Goal: Use online tool/utility: Utilize a website feature to perform a specific function

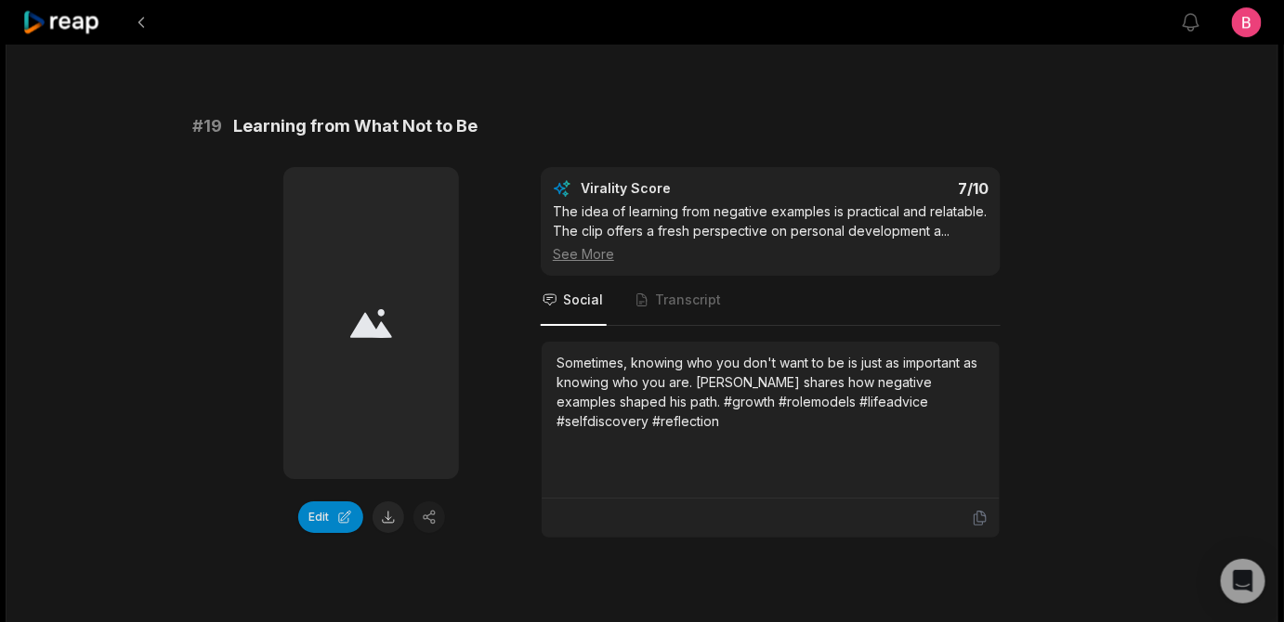
drag, startPoint x: 508, startPoint y: 109, endPoint x: 444, endPoint y: 111, distance: 64.1
drag, startPoint x: 902, startPoint y: 414, endPoint x: 561, endPoint y: 421, distance: 340.9
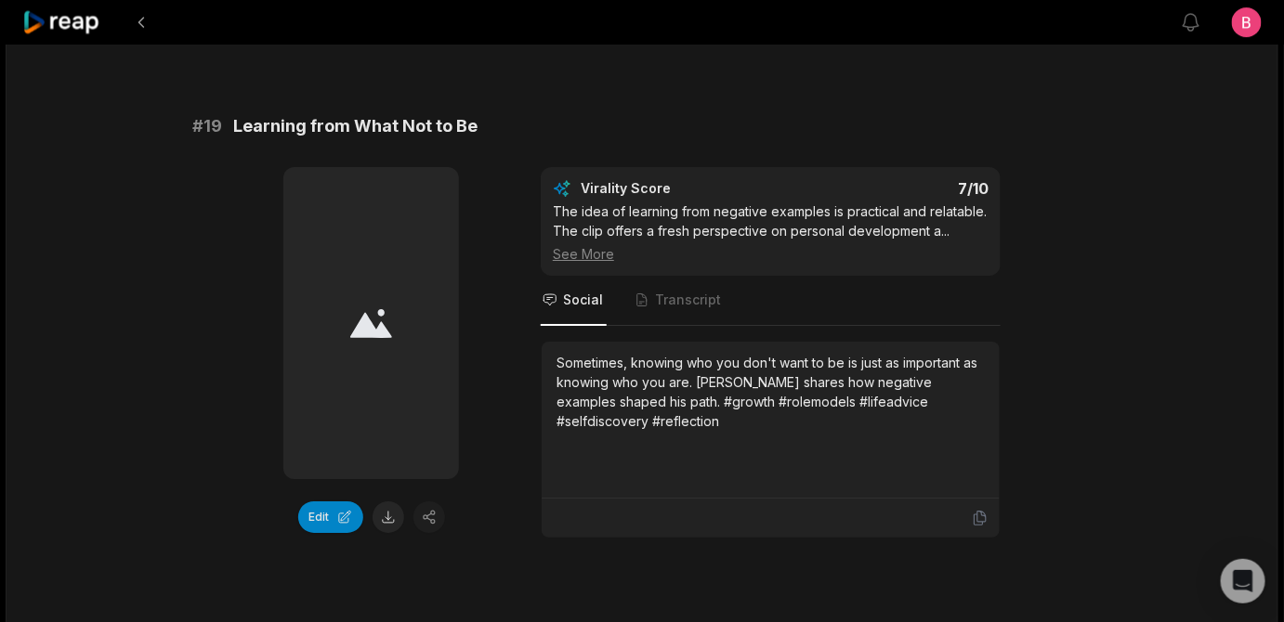
drag, startPoint x: 502, startPoint y: 111, endPoint x: 247, endPoint y: 100, distance: 255.7
copy span "Choosing a Good Partner"
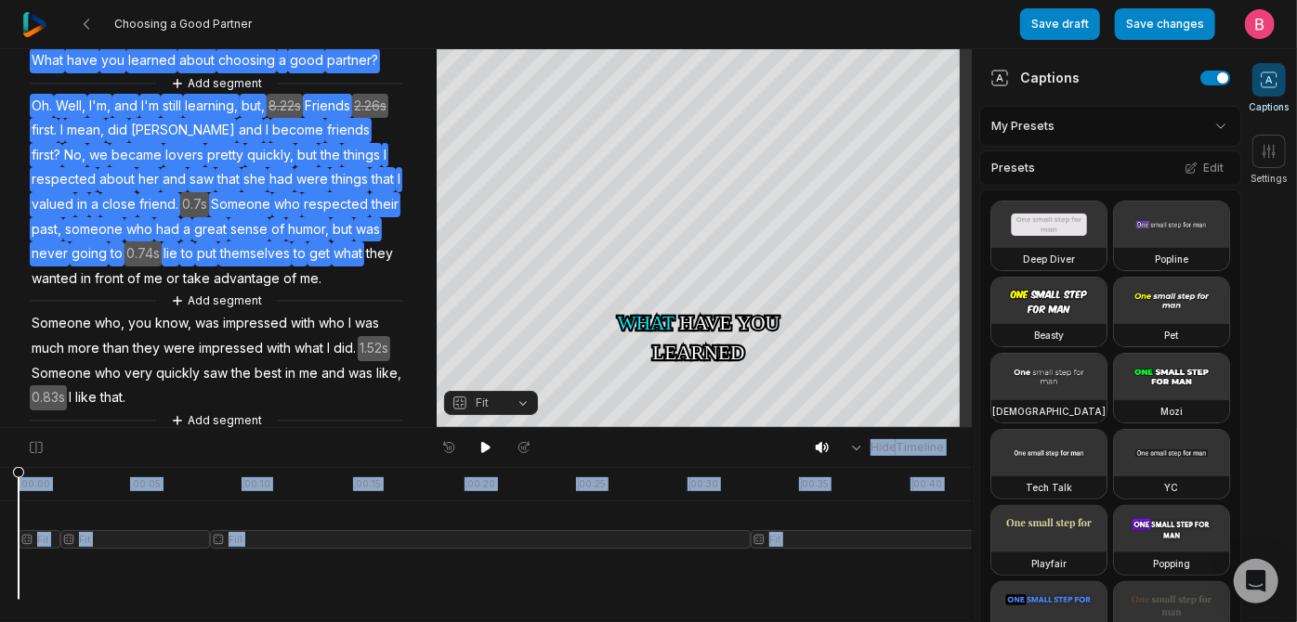
scroll to position [233, 0]
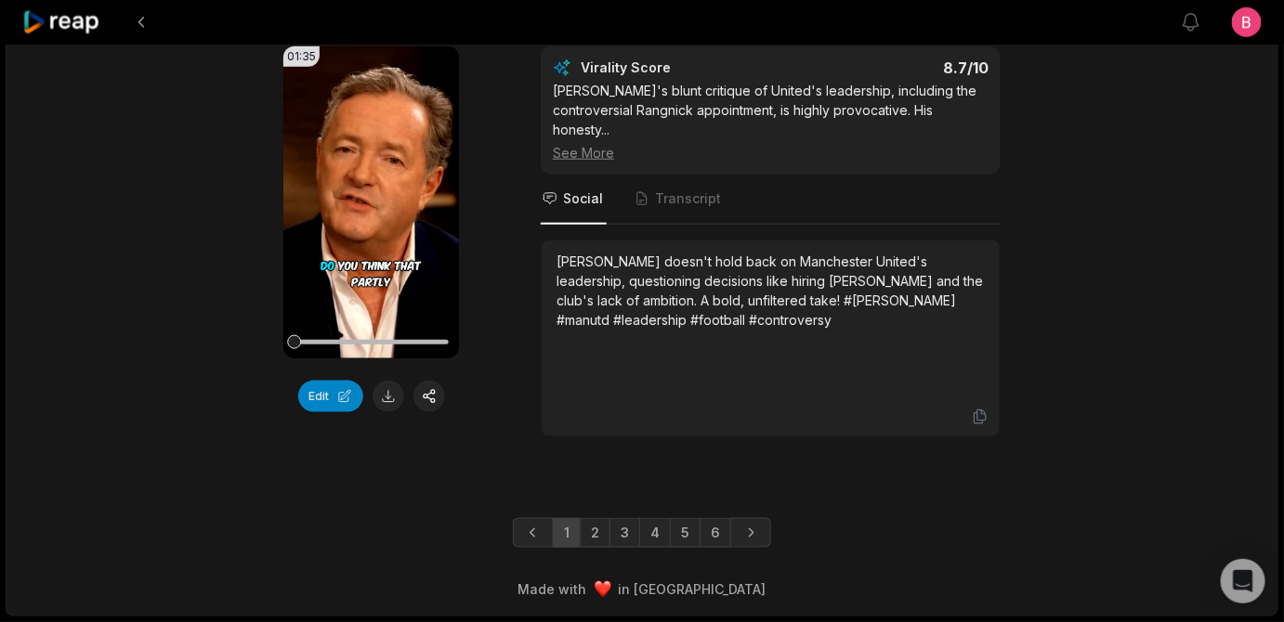
scroll to position [5878, 0]
click at [690, 535] on link "5" at bounding box center [685, 533] width 31 height 30
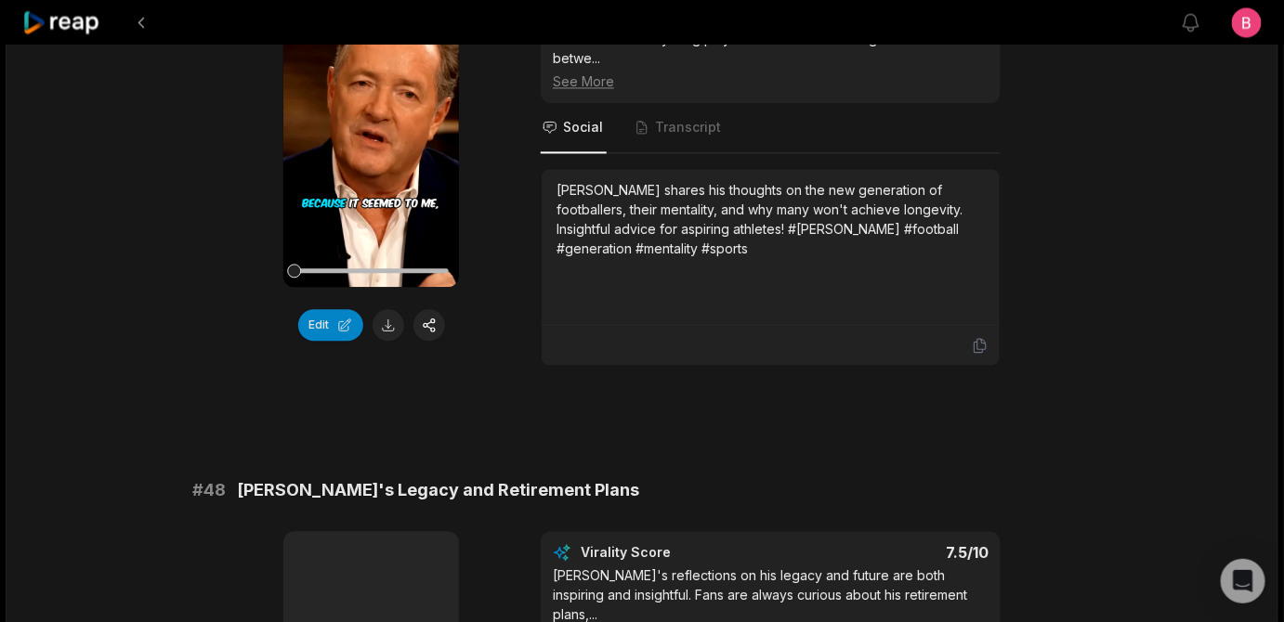
scroll to position [3852, 0]
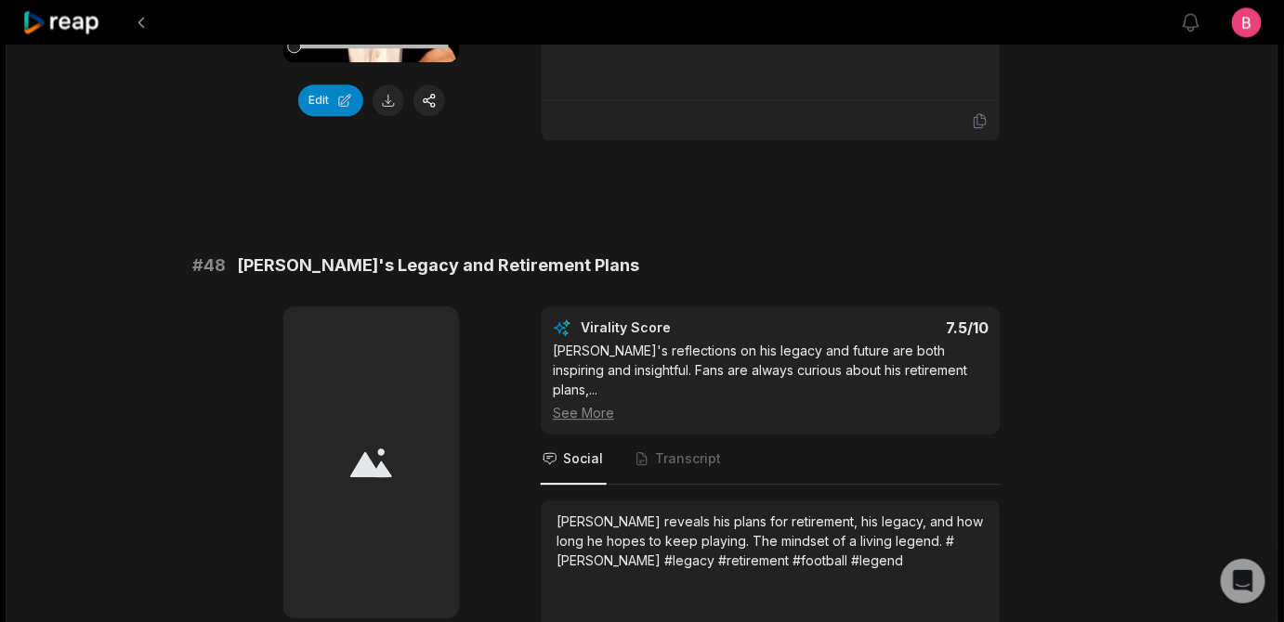
click at [308, 62] on div at bounding box center [371, 46] width 154 height 33
click at [326, 48] on div at bounding box center [371, 46] width 154 height 5
click at [337, 48] on div at bounding box center [371, 46] width 154 height 5
click at [351, 62] on div at bounding box center [371, 46] width 154 height 33
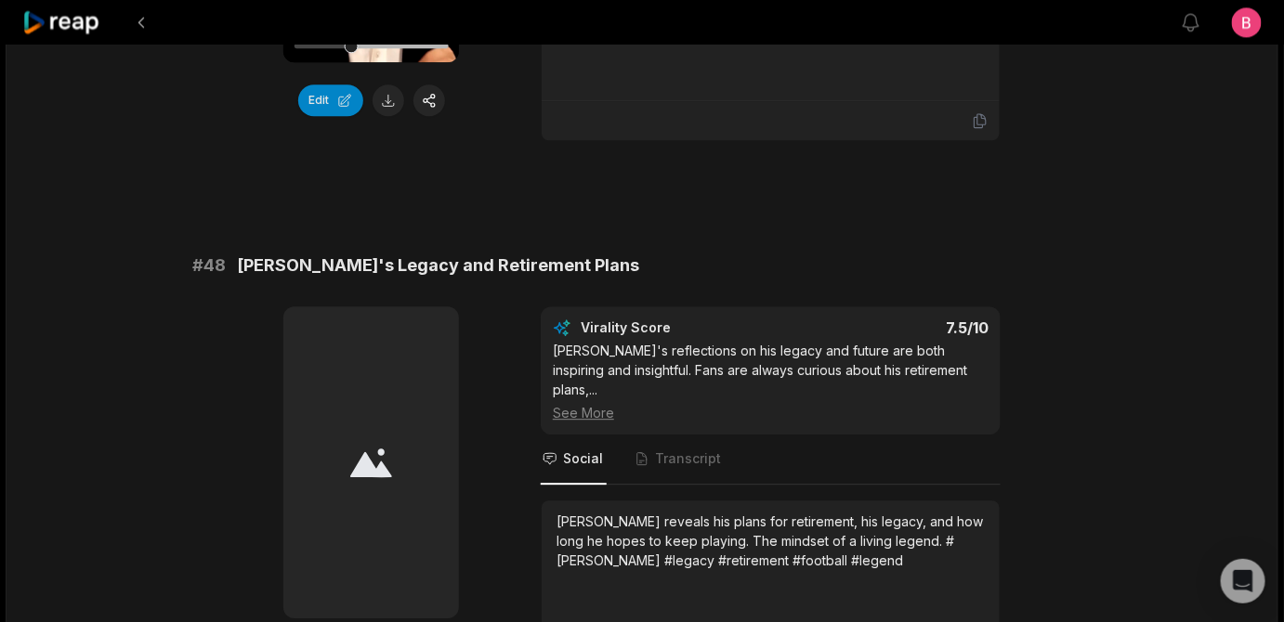
click at [370, 48] on div at bounding box center [371, 46] width 154 height 5
click at [363, 48] on div at bounding box center [371, 46] width 154 height 5
click at [370, 48] on div at bounding box center [371, 46] width 154 height 5
click at [400, 116] on button at bounding box center [388, 101] width 32 height 32
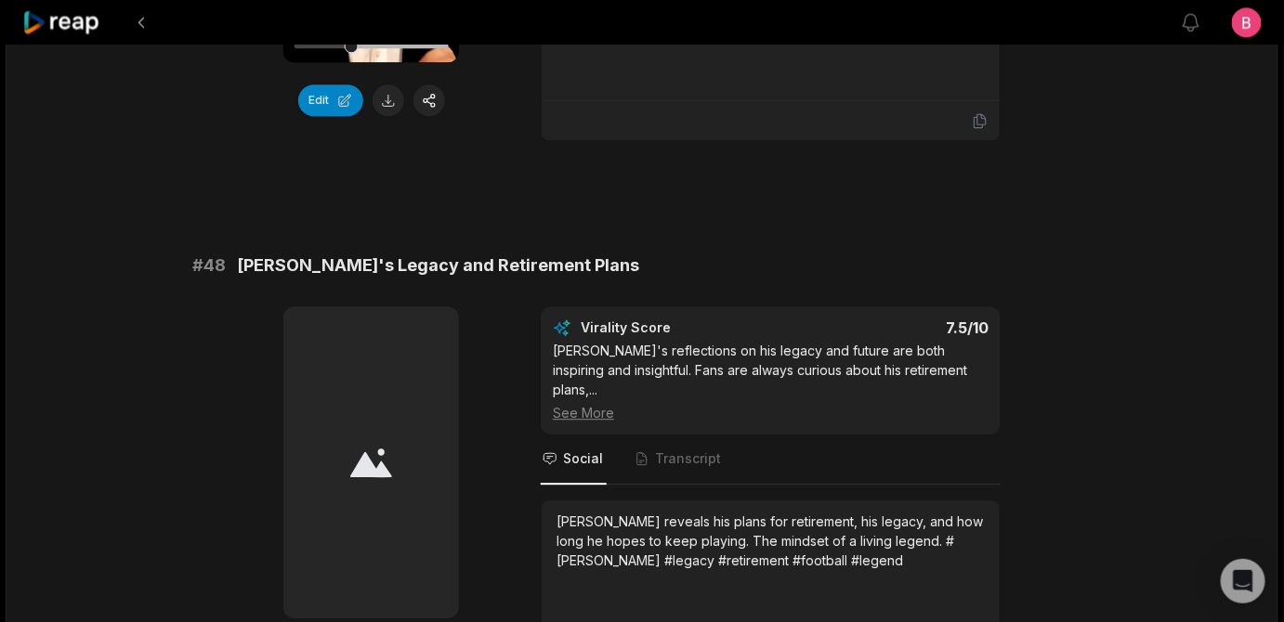
drag, startPoint x: 554, startPoint y: 104, endPoint x: 253, endPoint y: 124, distance: 302.5
copy span "Generational Gap in Football"
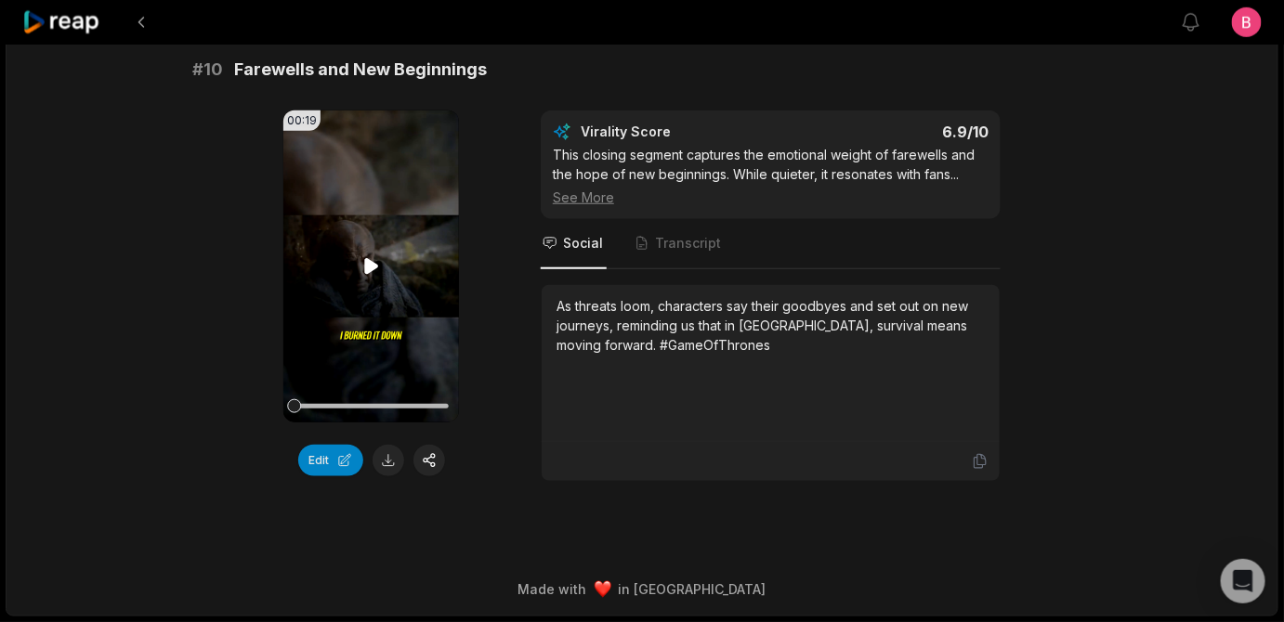
click at [376, 274] on icon at bounding box center [371, 266] width 14 height 16
click at [527, 404] on div "00:19 Your browser does not support mp4 format. Edit Virality Score 6.9 /10 Thi…" at bounding box center [641, 297] width 899 height 372
click at [535, 233] on div "00:19 Your browser does not support mp4 format. Edit Virality Score 6.9 /10 Thi…" at bounding box center [641, 297] width 899 height 372
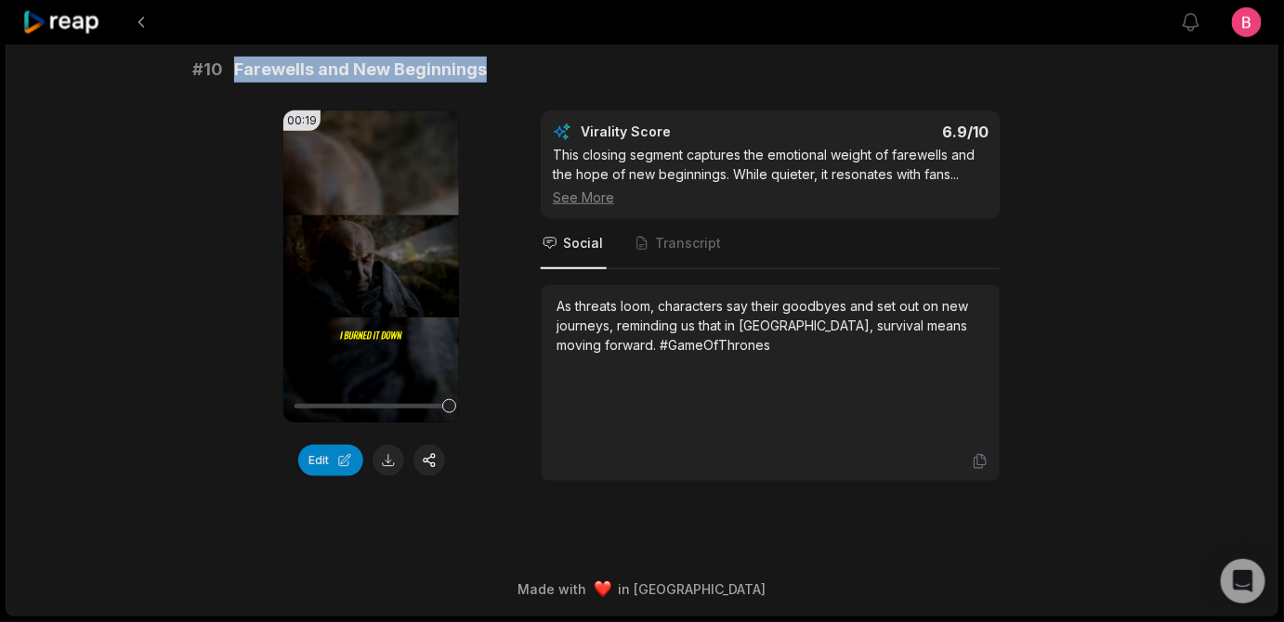
drag, startPoint x: 528, startPoint y: 153, endPoint x: 241, endPoint y: 153, distance: 287.9
click at [241, 83] on div "# 10 Farewells and New Beginnings" at bounding box center [641, 70] width 899 height 26
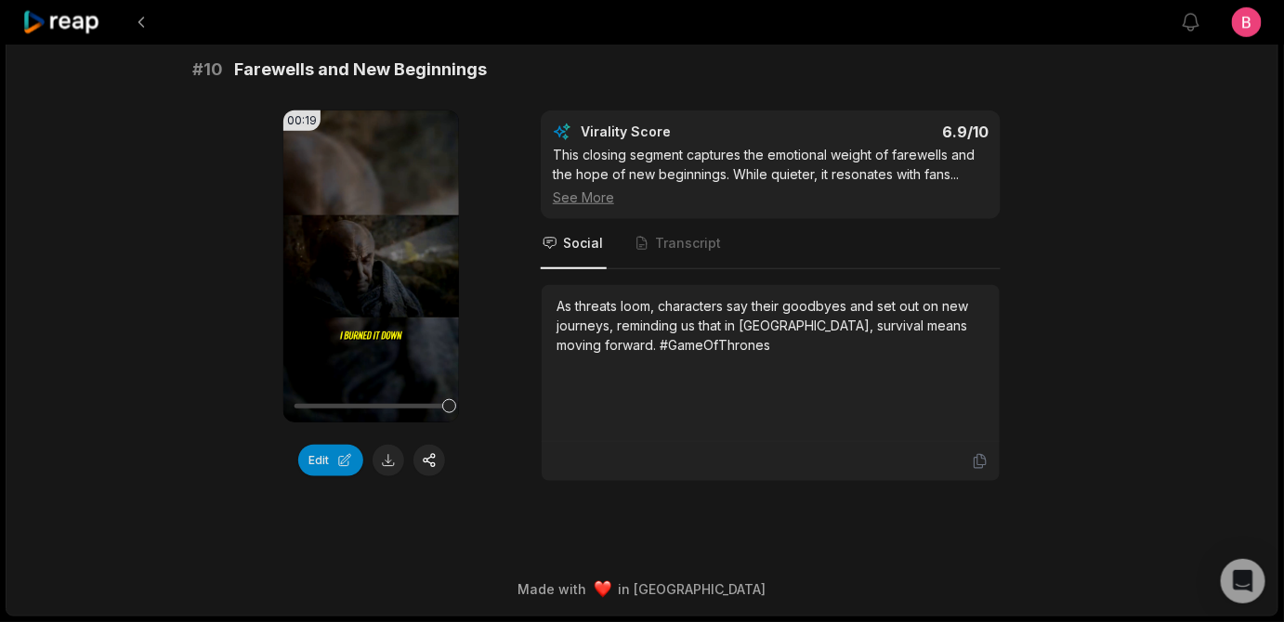
click at [505, 231] on div "00:19 Your browser does not support mp4 format. Edit Virality Score 6.9 /10 Thi…" at bounding box center [641, 297] width 899 height 372
click at [803, 83] on div "# 10 Farewells and New Beginnings" at bounding box center [641, 70] width 899 height 26
click at [386, 476] on button at bounding box center [388, 461] width 32 height 32
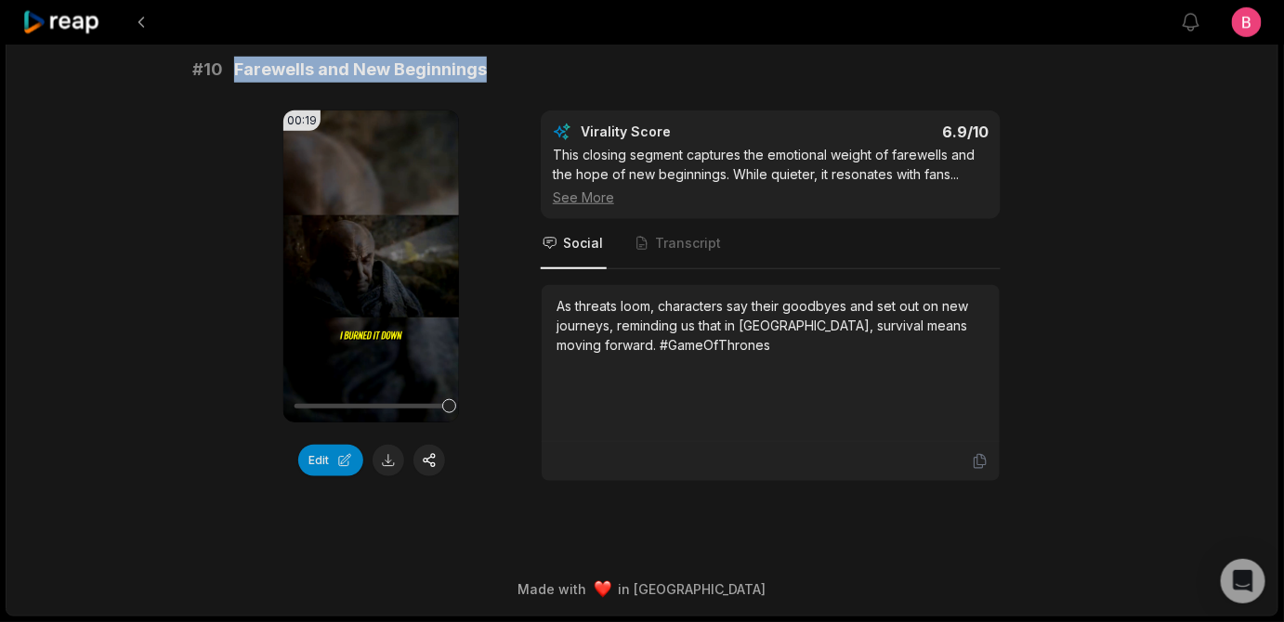
drag, startPoint x: 559, startPoint y: 97, endPoint x: 247, endPoint y: 97, distance: 312.1
click at [247, 83] on div "# 10 Farewells and New Beginnings" at bounding box center [641, 70] width 899 height 26
copy span "Farewells and New Beginnings"
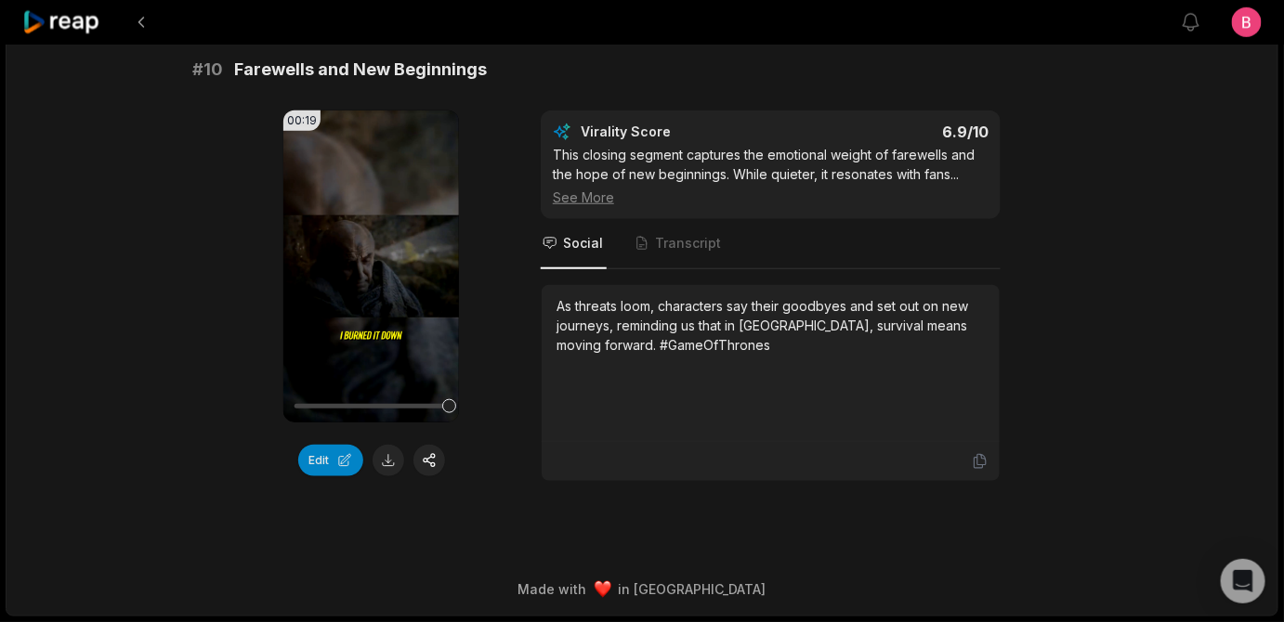
click at [838, 131] on div "# 10 Farewells and New Beginnings 00:19 Your browser does not support mp4 forma…" at bounding box center [641, 269] width 899 height 425
click at [1020, 482] on div "00:19 Your browser does not support mp4 format. Edit Virality Score 6.9 /10 Thi…" at bounding box center [641, 297] width 899 height 372
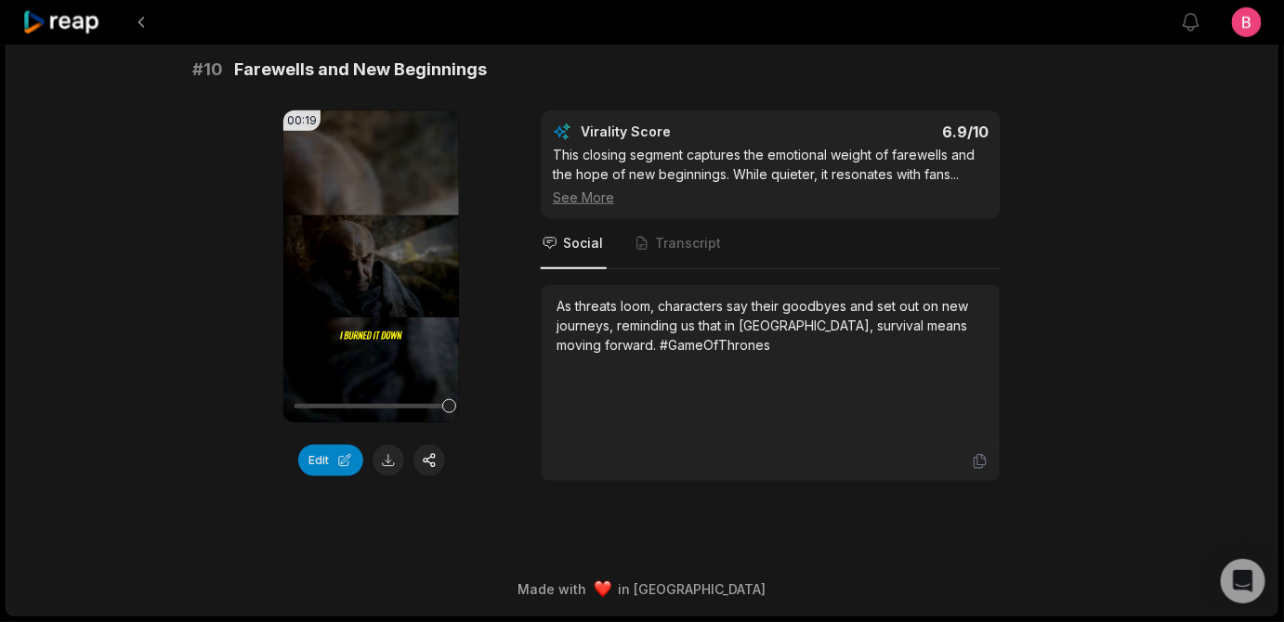
click at [1057, 241] on div "00:19 Your browser does not support mp4 format. Edit Virality Score 6.9 /10 Thi…" at bounding box center [641, 297] width 899 height 372
click at [533, 243] on div "00:19 Your browser does not support mp4 format. Edit Virality Score 6.9 /10 Thi…" at bounding box center [641, 297] width 899 height 372
click at [527, 265] on div "00:19 Your browser does not support mp4 format. Edit Virality Score 6.9 /10 Thi…" at bounding box center [641, 297] width 899 height 372
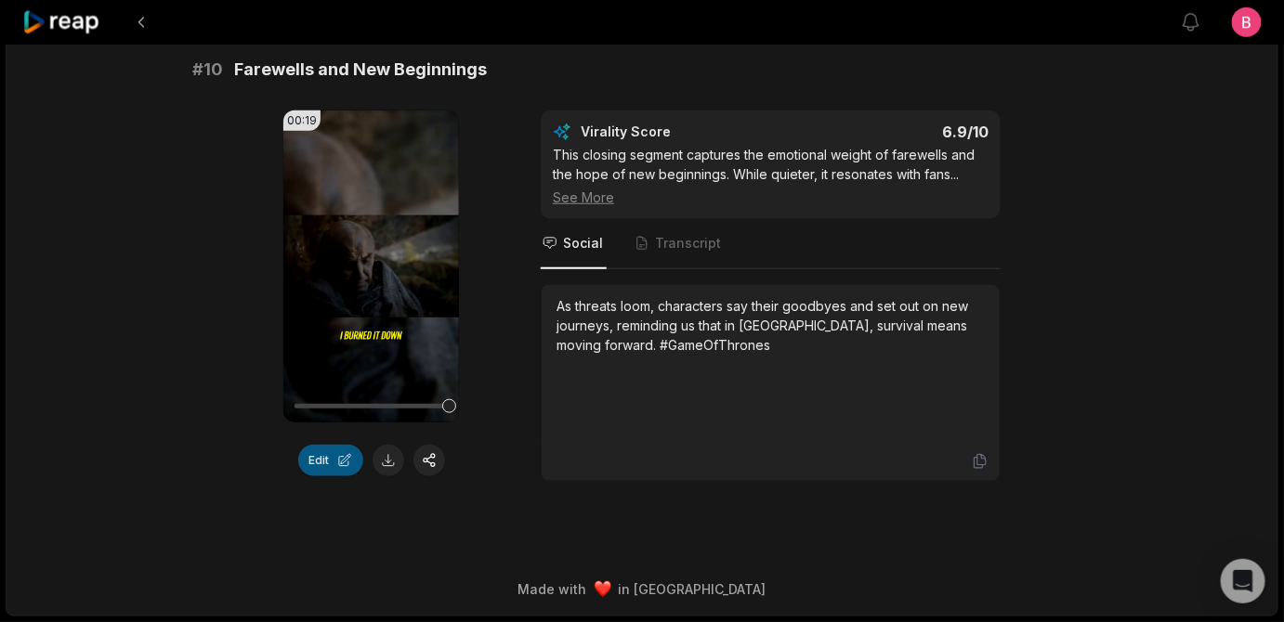
click at [298, 476] on button "Edit" at bounding box center [330, 461] width 65 height 32
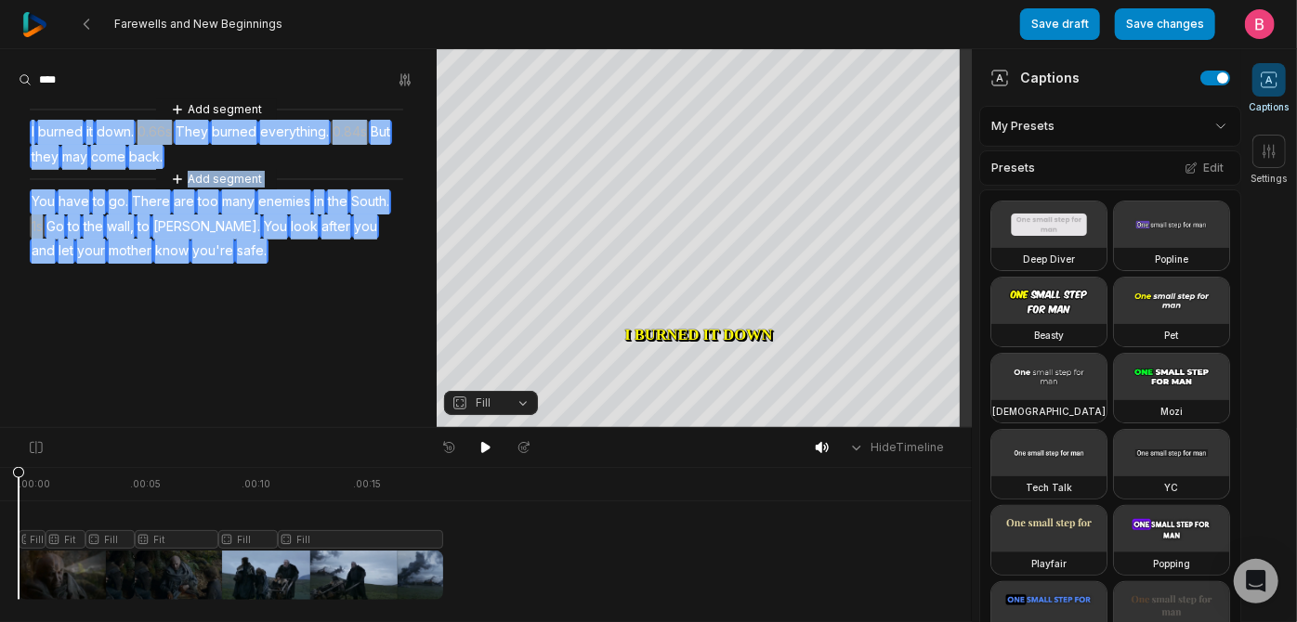
drag, startPoint x: 37, startPoint y: 142, endPoint x: 185, endPoint y: 333, distance: 241.7
click at [185, 264] on div "Add segment I burned it down. 0.66s They burned everything. 0.84s But they may …" at bounding box center [218, 181] width 437 height 164
click at [112, 299] on button "Remove video" at bounding box center [63, 287] width 125 height 24
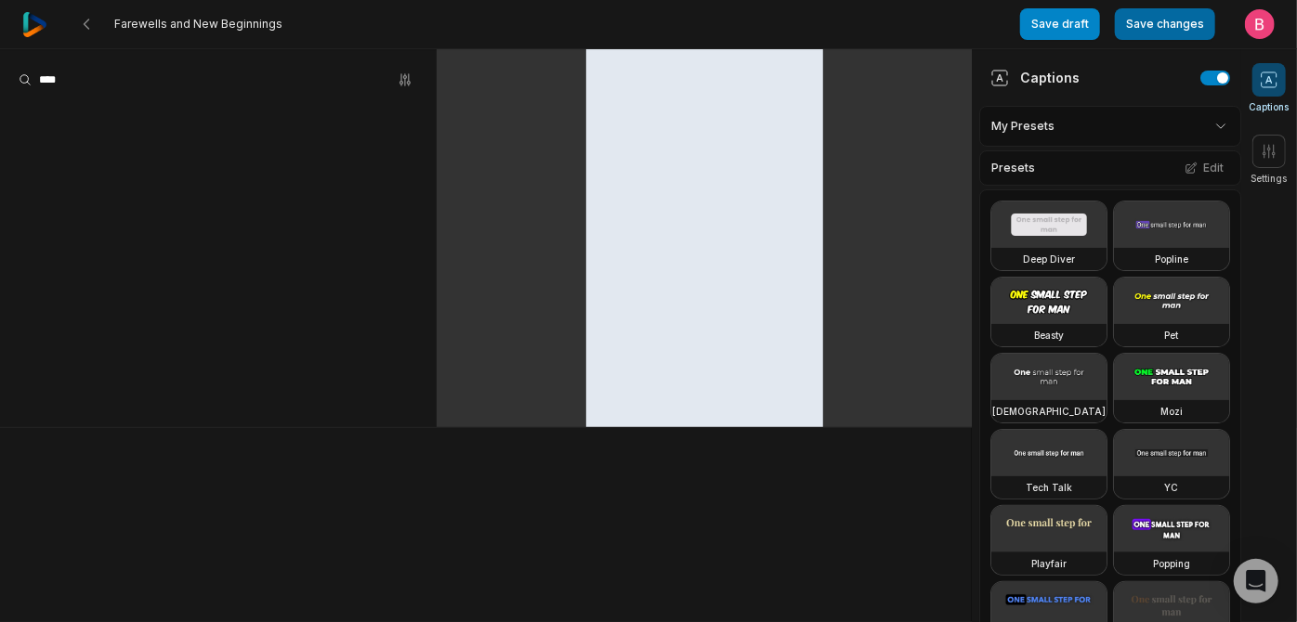
click at [1128, 22] on button "Save changes" at bounding box center [1165, 24] width 100 height 32
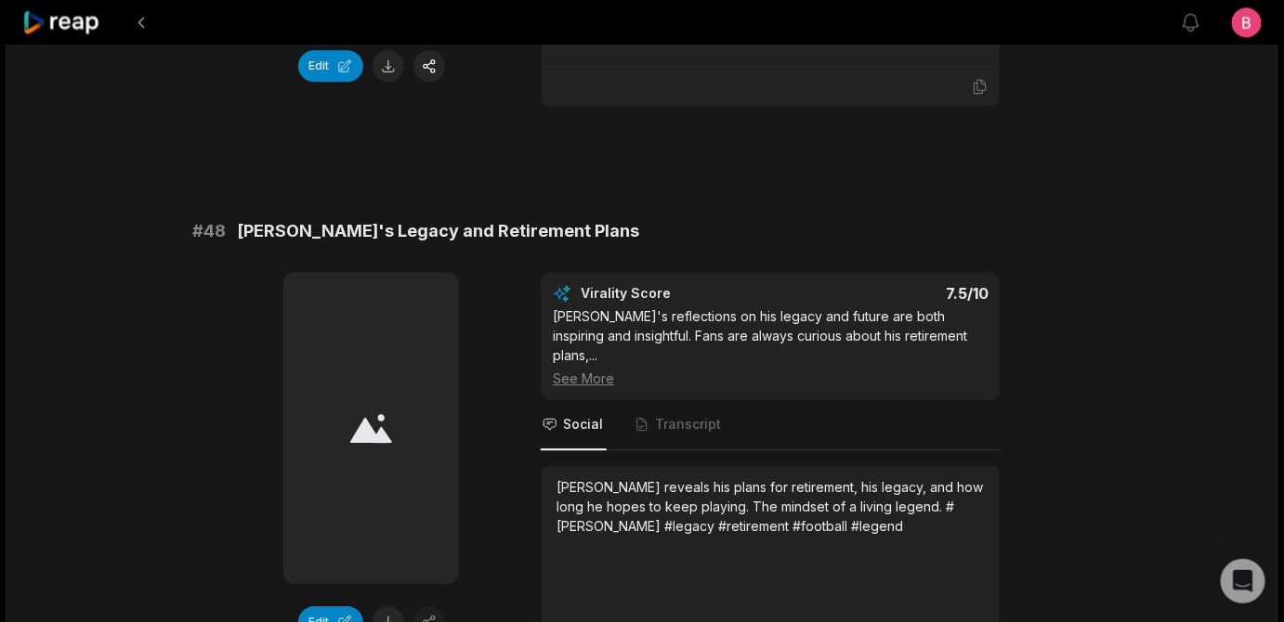
scroll to position [3920, 0]
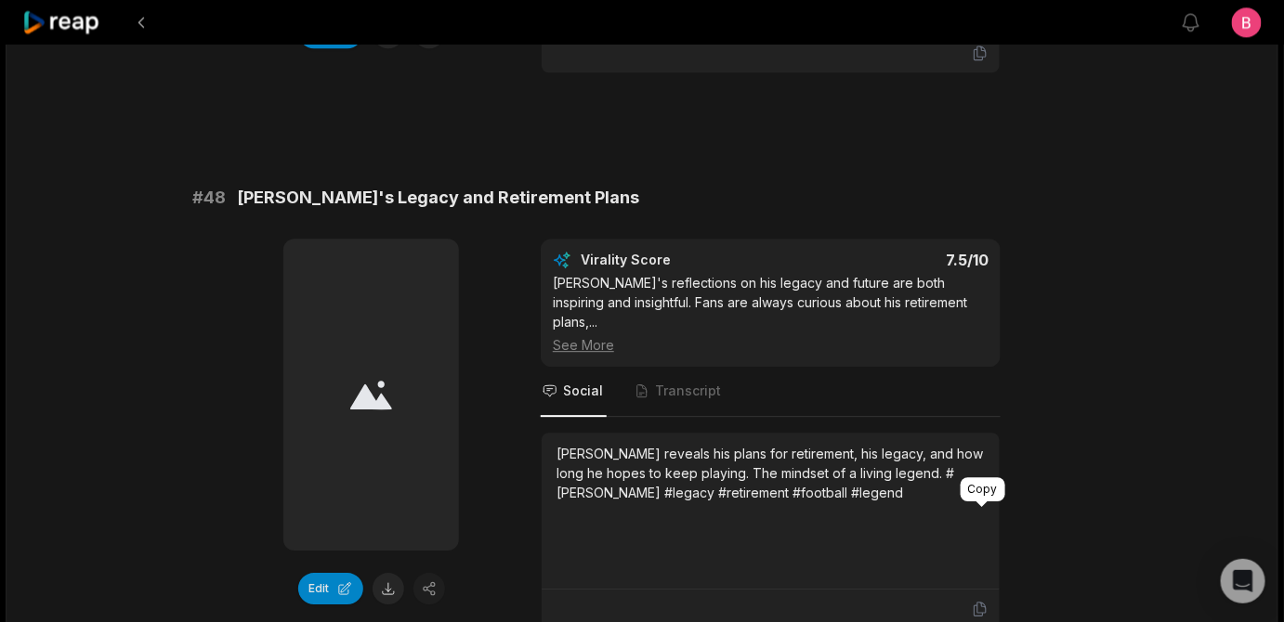
click at [983, 61] on icon at bounding box center [980, 53] width 17 height 17
click at [333, 48] on button "Edit" at bounding box center [330, 33] width 65 height 32
